Goal: Task Accomplishment & Management: Complete application form

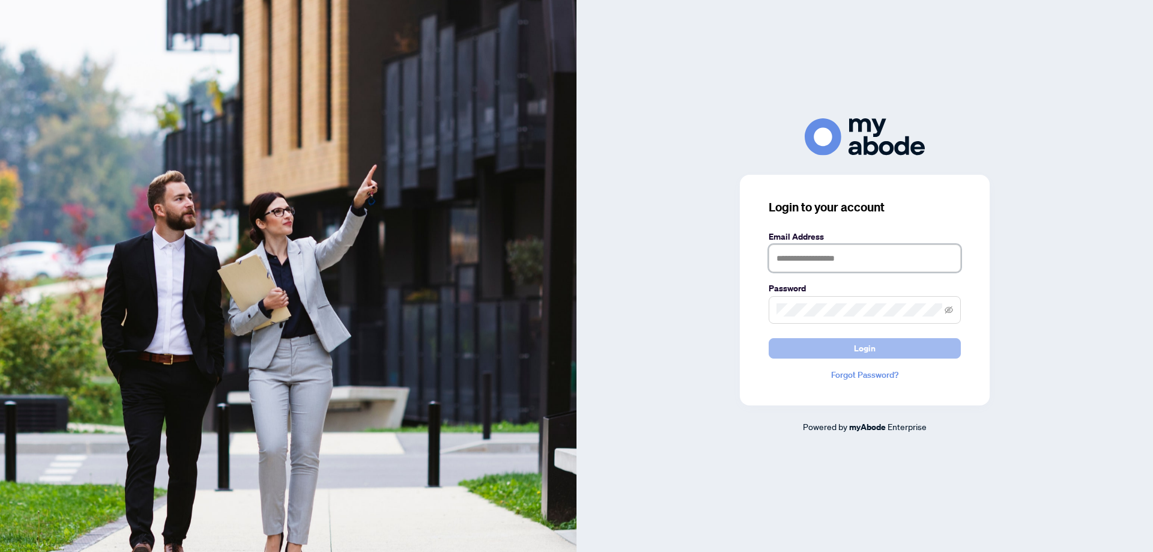
type input "**********"
click at [891, 346] on button "Login" at bounding box center [864, 348] width 192 height 20
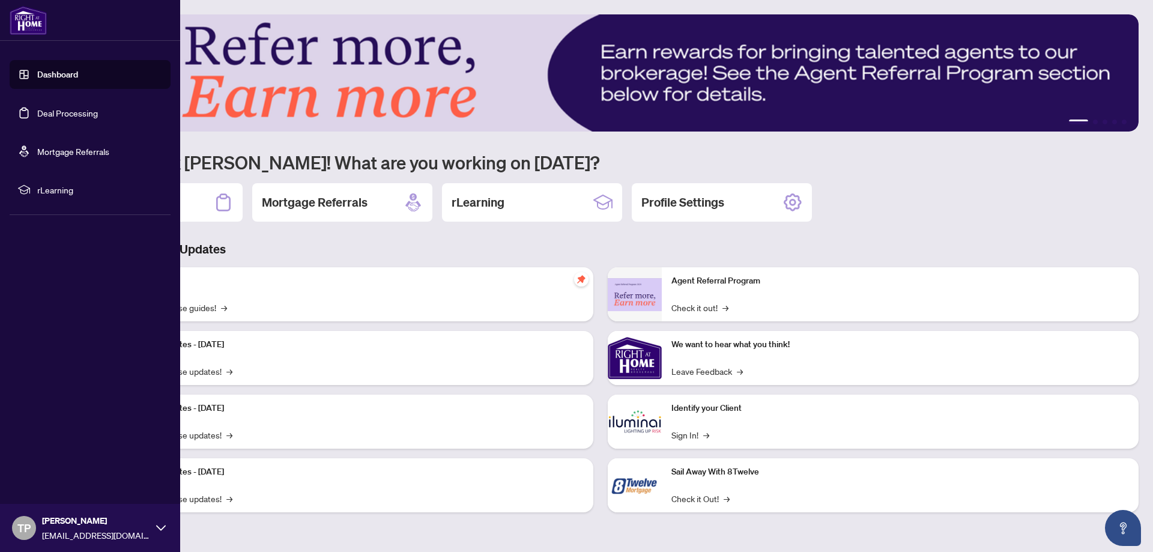
click at [80, 114] on link "Deal Processing" at bounding box center [67, 112] width 61 height 11
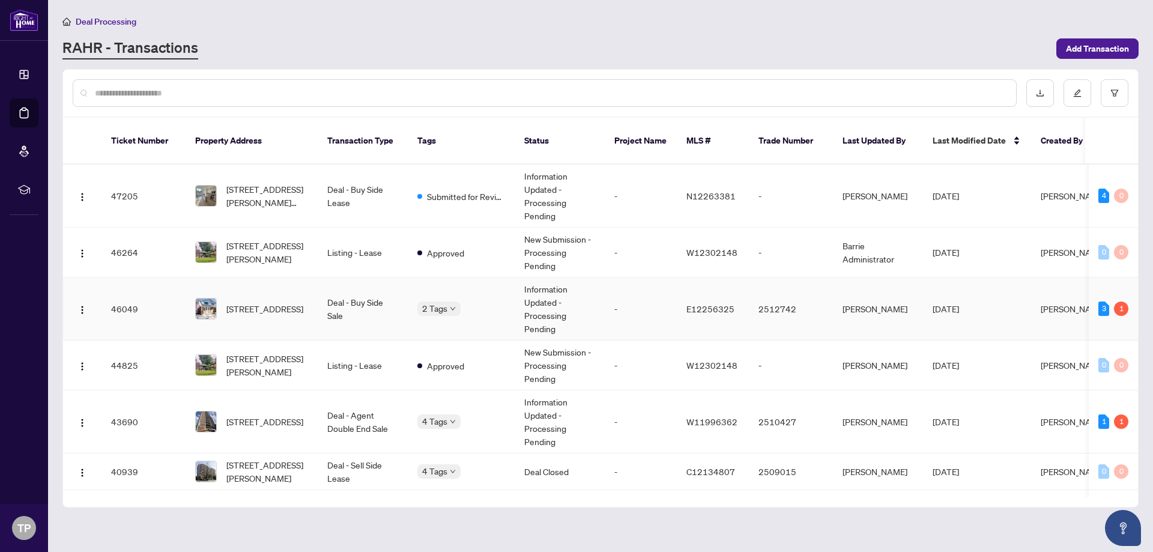
click at [349, 293] on td "Deal - Buy Side Sale" at bounding box center [363, 308] width 90 height 63
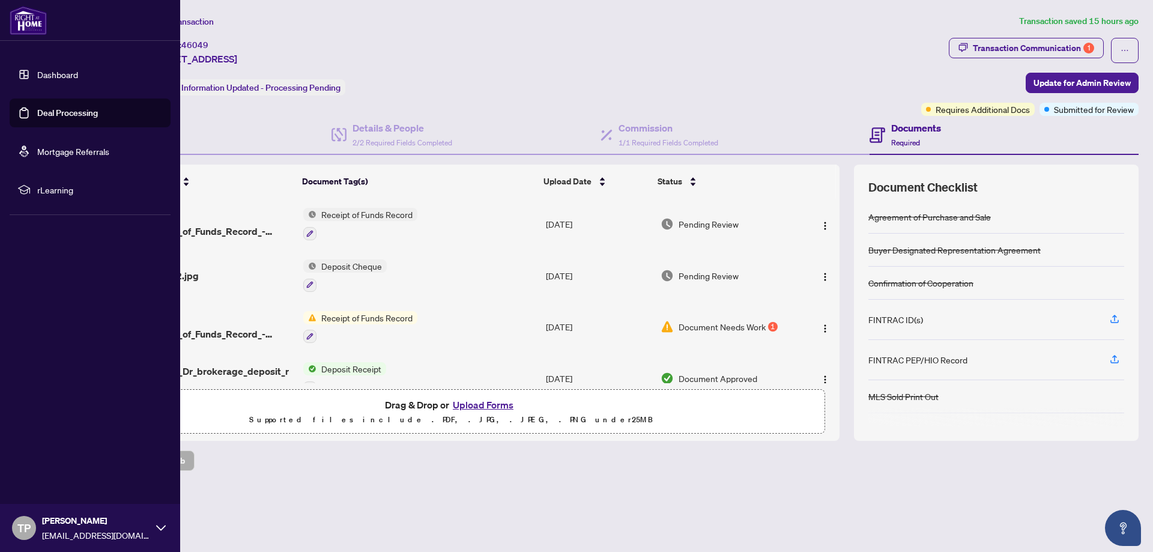
click at [56, 107] on link "Deal Processing" at bounding box center [67, 112] width 61 height 11
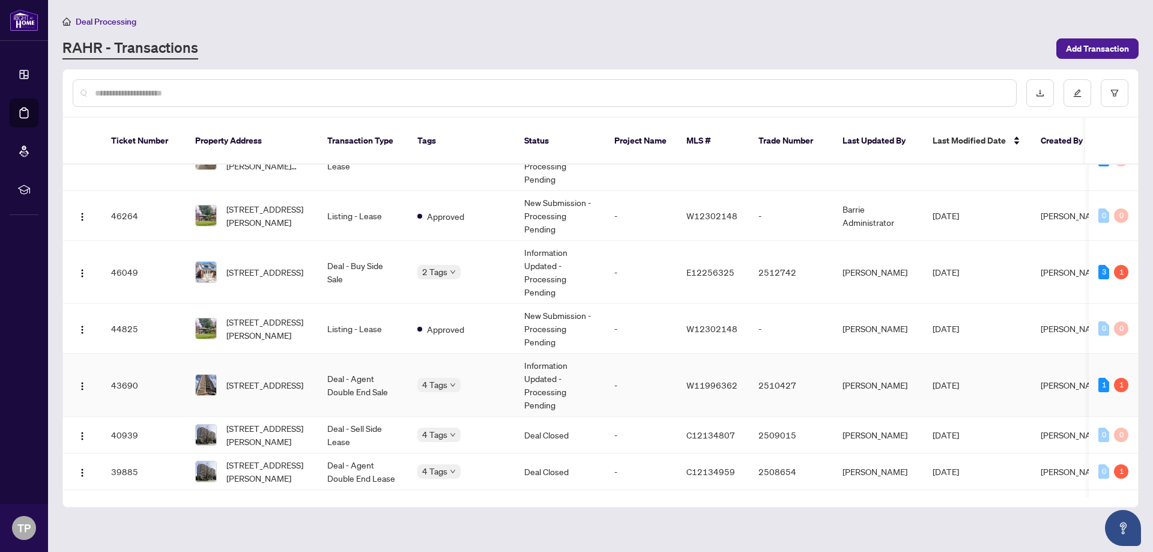
scroll to position [40, 0]
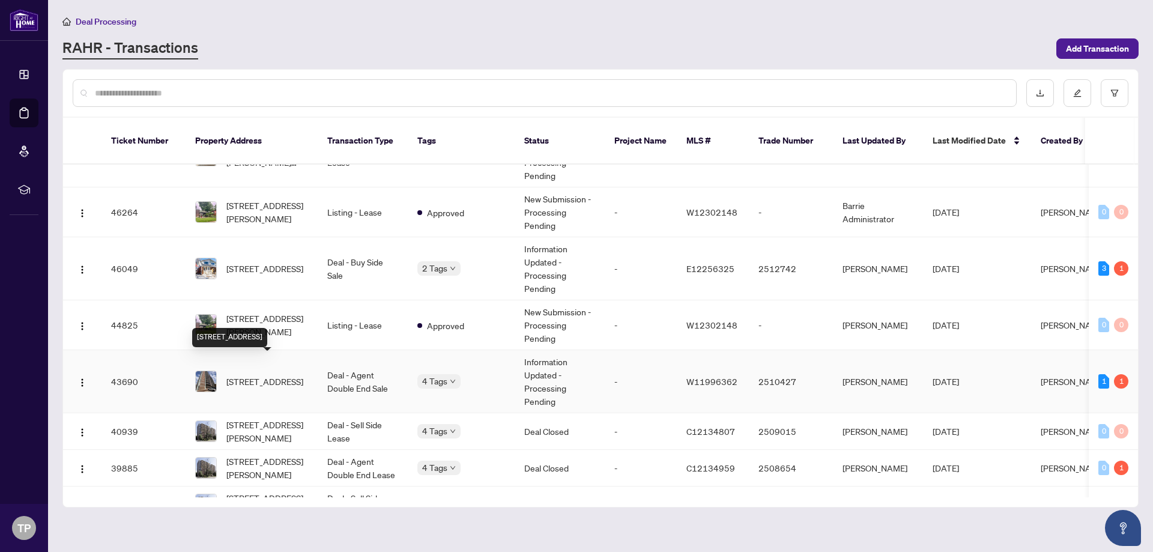
click at [282, 375] on span "[STREET_ADDRESS]" at bounding box center [264, 381] width 77 height 13
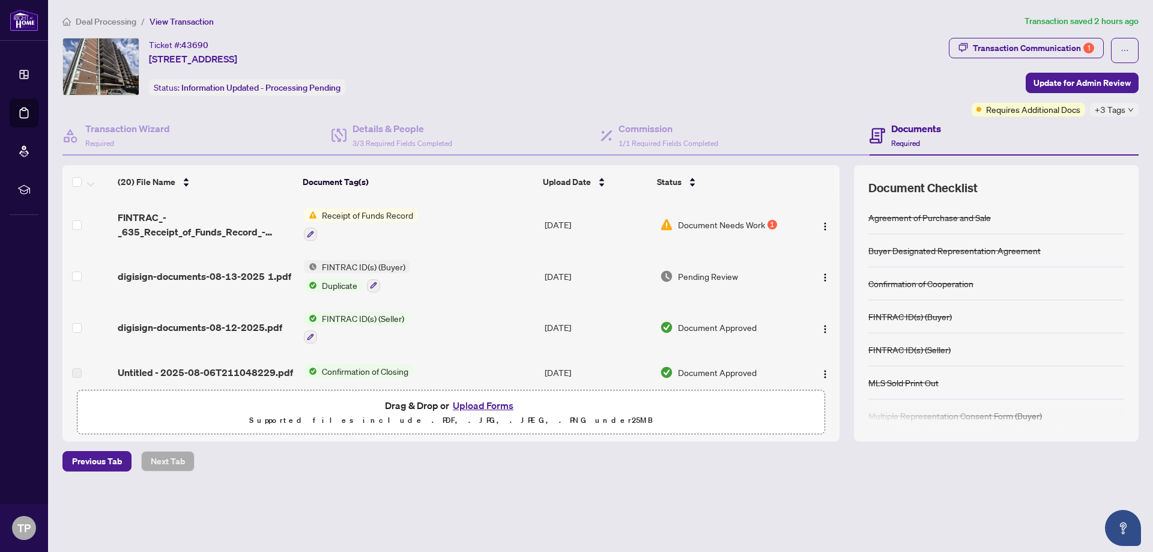
click at [471, 402] on button "Upload Forms" at bounding box center [483, 405] width 68 height 16
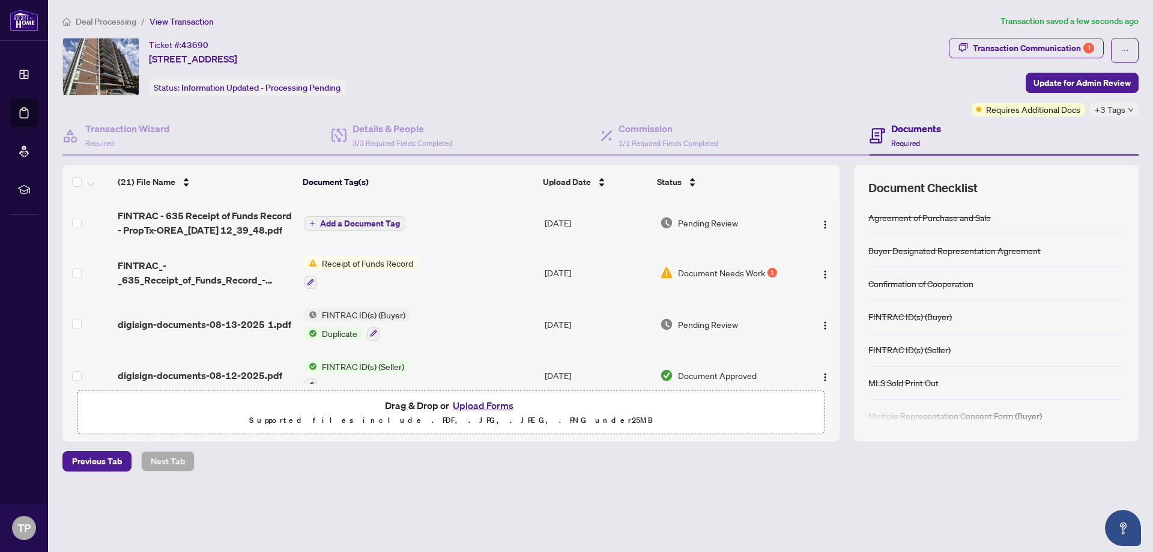
click at [340, 221] on span "Add a Document Tag" at bounding box center [360, 223] width 80 height 8
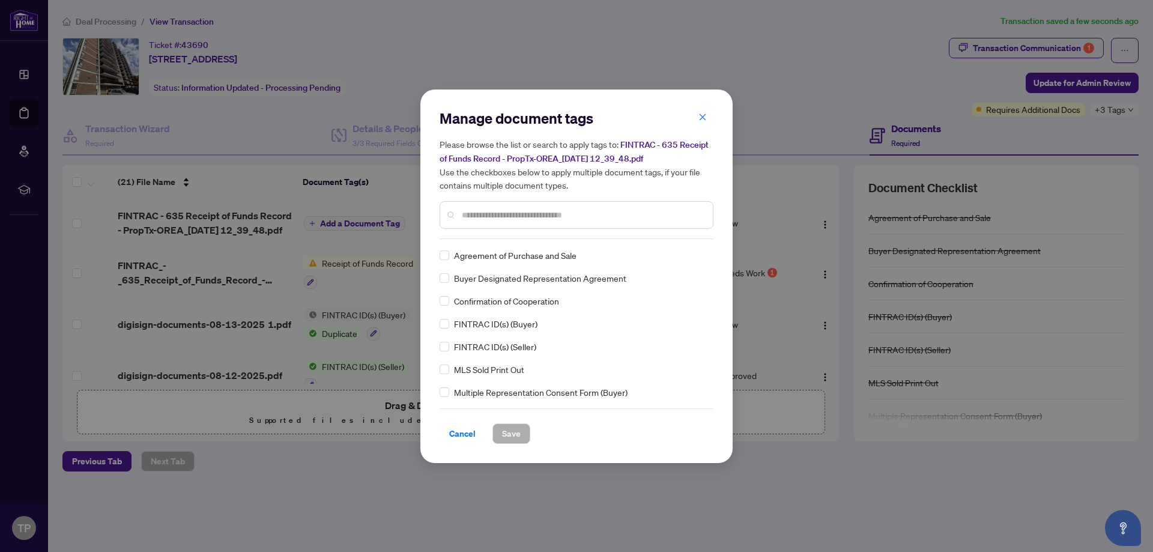
click at [504, 217] on input "text" at bounding box center [582, 214] width 241 height 13
type input "***"
click at [447, 249] on label at bounding box center [444, 255] width 10 height 13
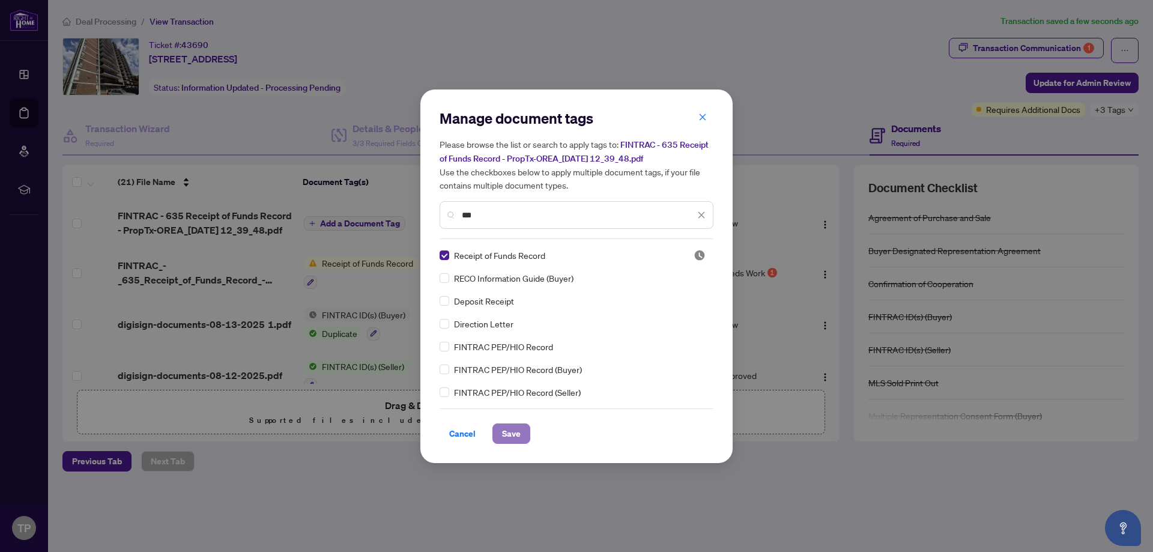
click at [517, 439] on span "Save" at bounding box center [511, 433] width 19 height 19
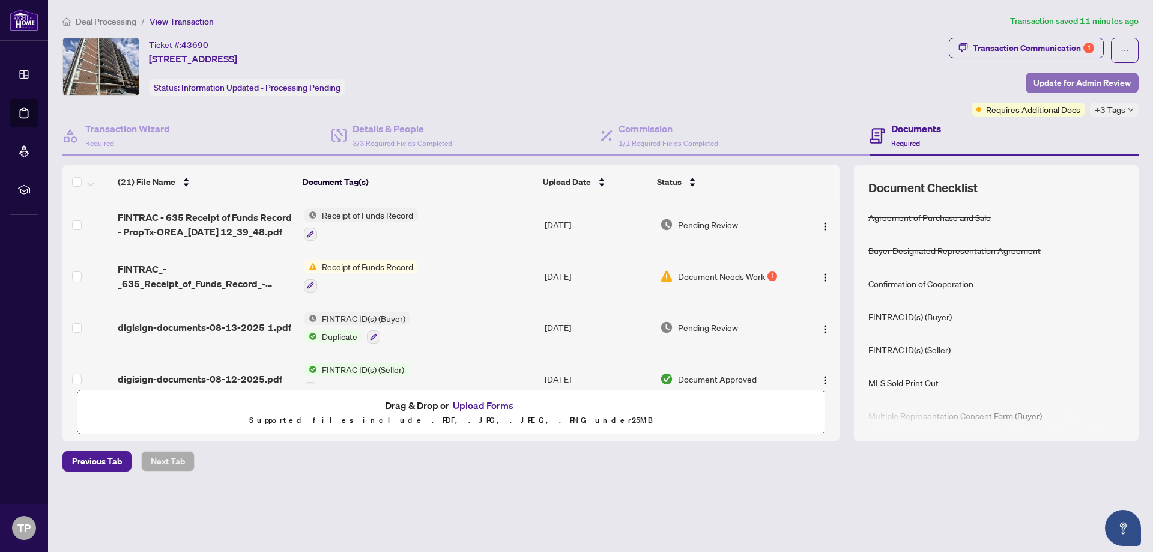
click at [1097, 79] on span "Update for Admin Review" at bounding box center [1081, 82] width 97 height 19
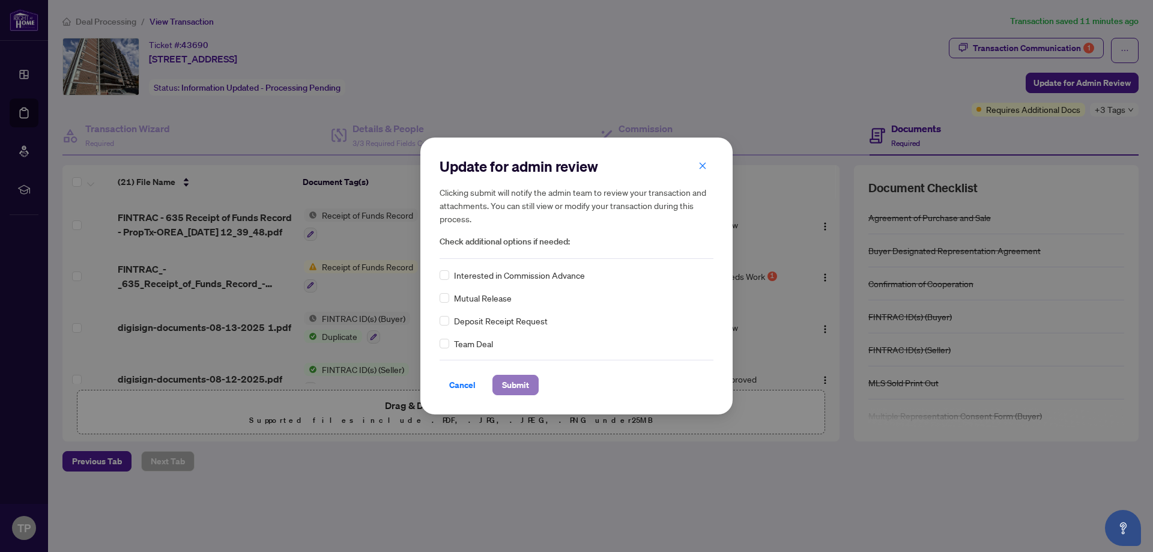
click at [515, 383] on span "Submit" at bounding box center [515, 384] width 27 height 19
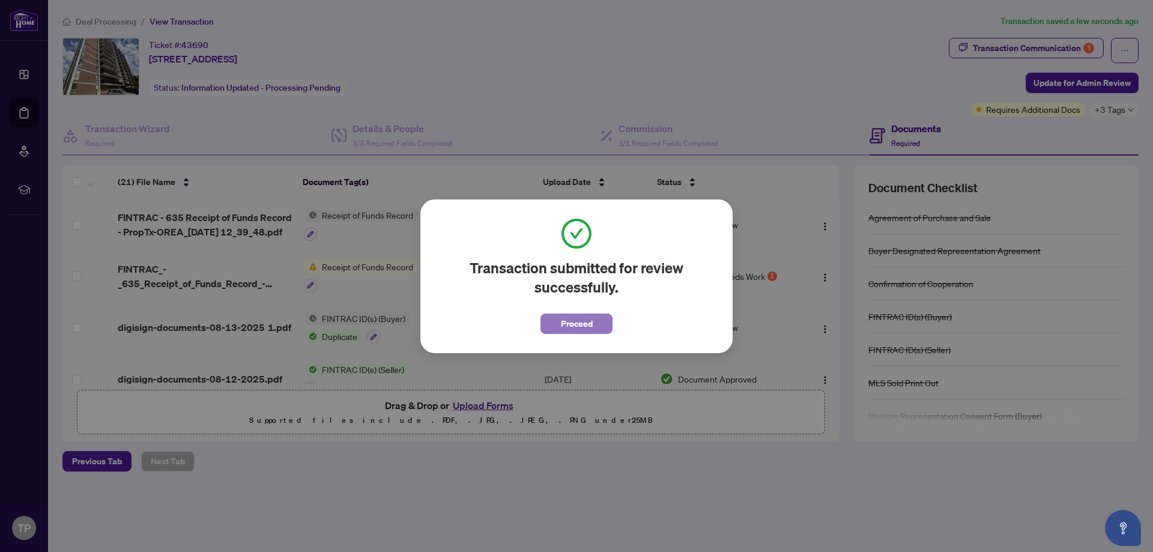
click at [603, 314] on button "Proceed" at bounding box center [576, 323] width 72 height 20
